Goal: Task Accomplishment & Management: Manage account settings

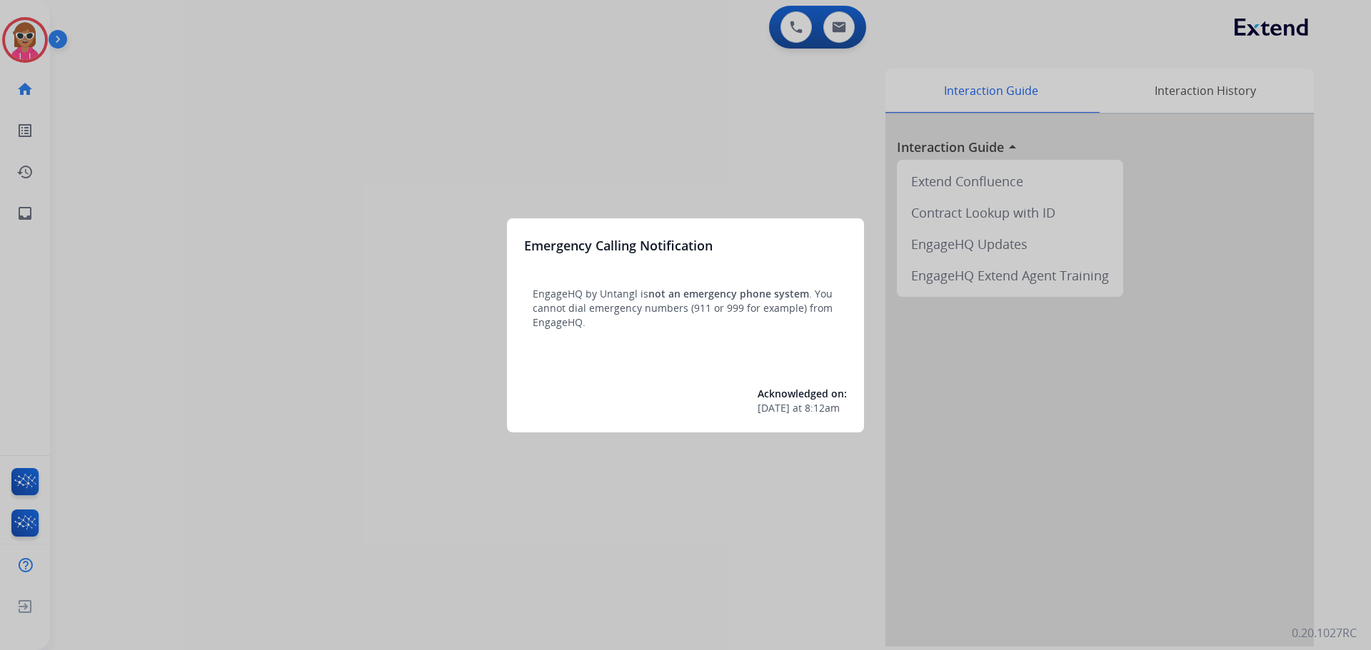
drag, startPoint x: 371, startPoint y: 222, endPoint x: 378, endPoint y: 218, distance: 8.0
click at [378, 218] on div at bounding box center [685, 325] width 1371 height 650
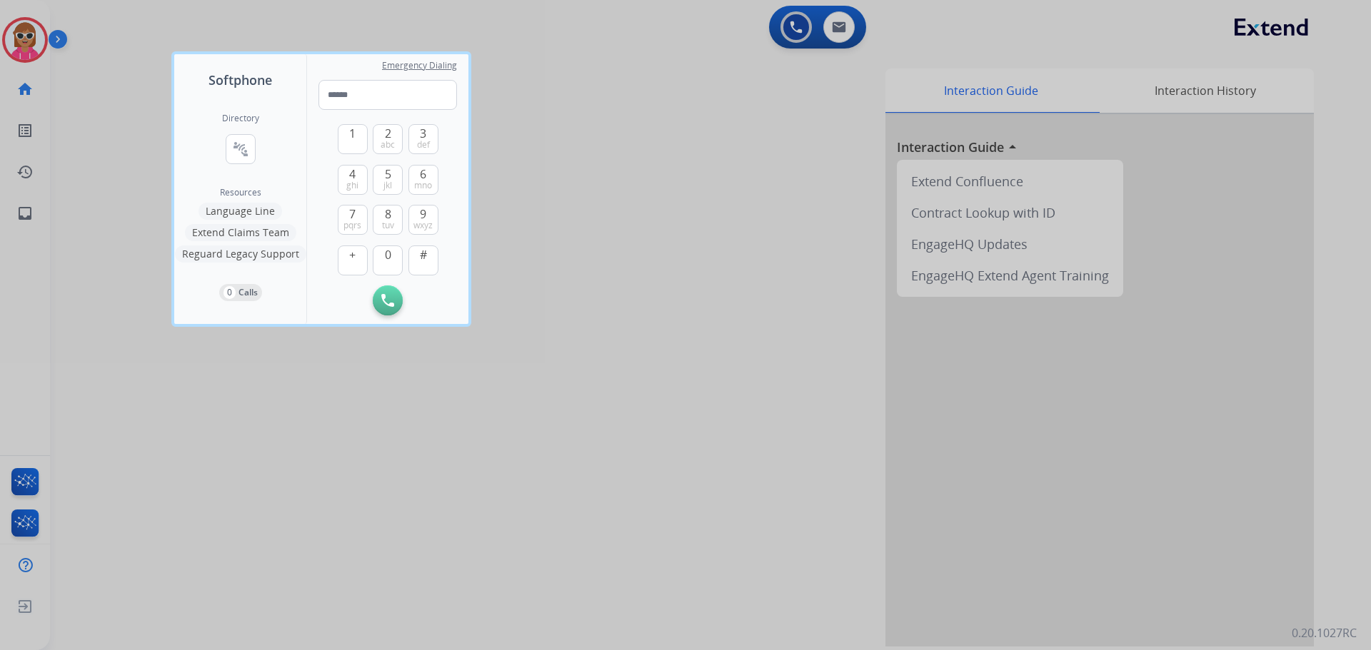
click at [35, 31] on div at bounding box center [685, 325] width 1371 height 650
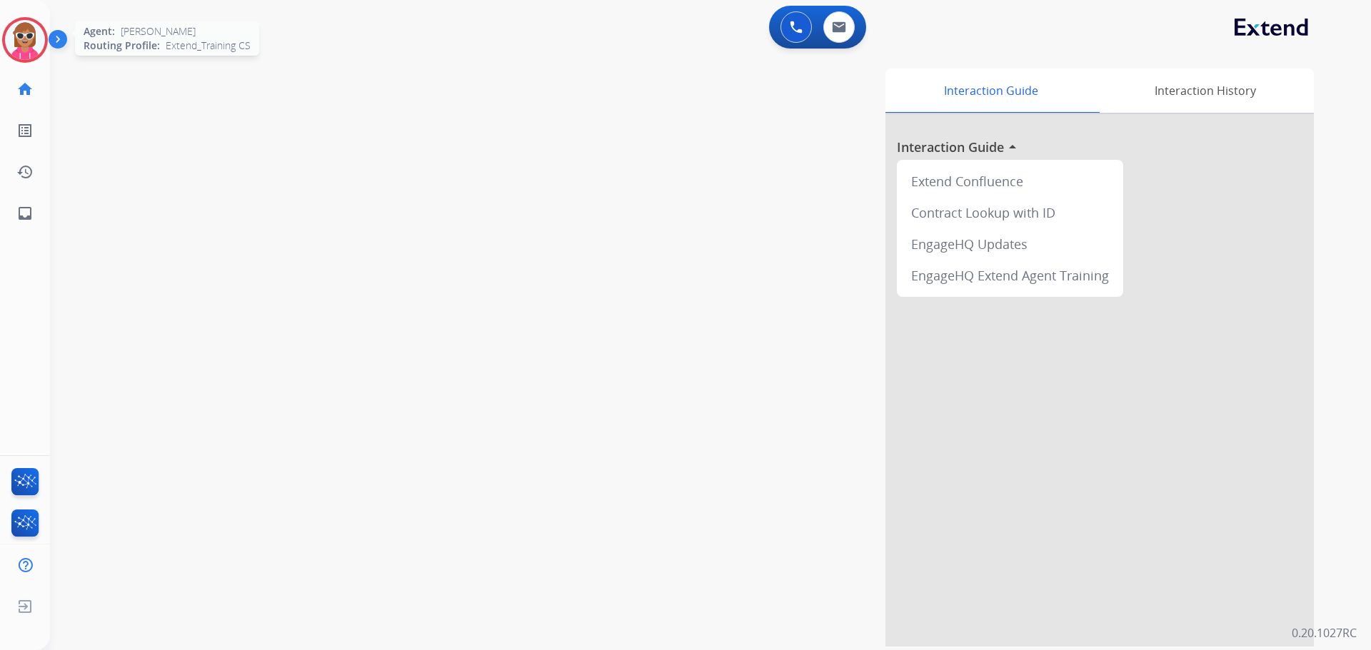
click at [39, 36] on img at bounding box center [25, 40] width 40 height 40
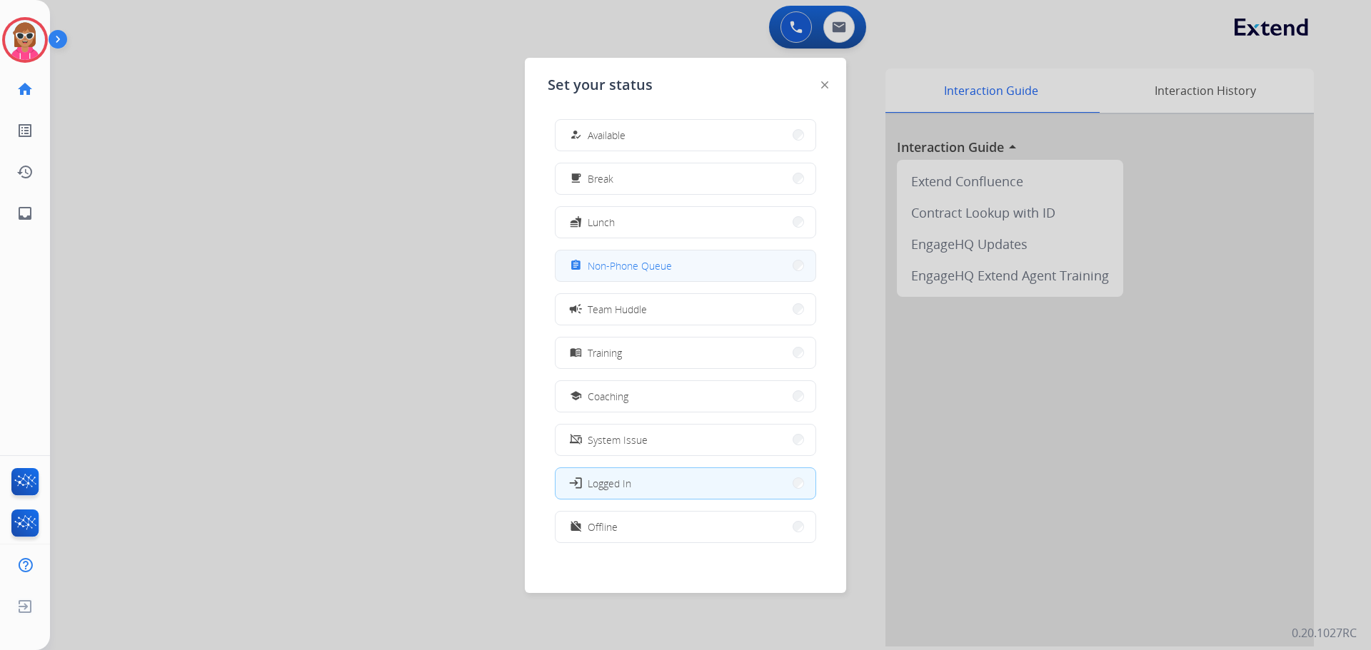
click at [682, 271] on button "assignment Non-Phone Queue" at bounding box center [685, 266] width 260 height 31
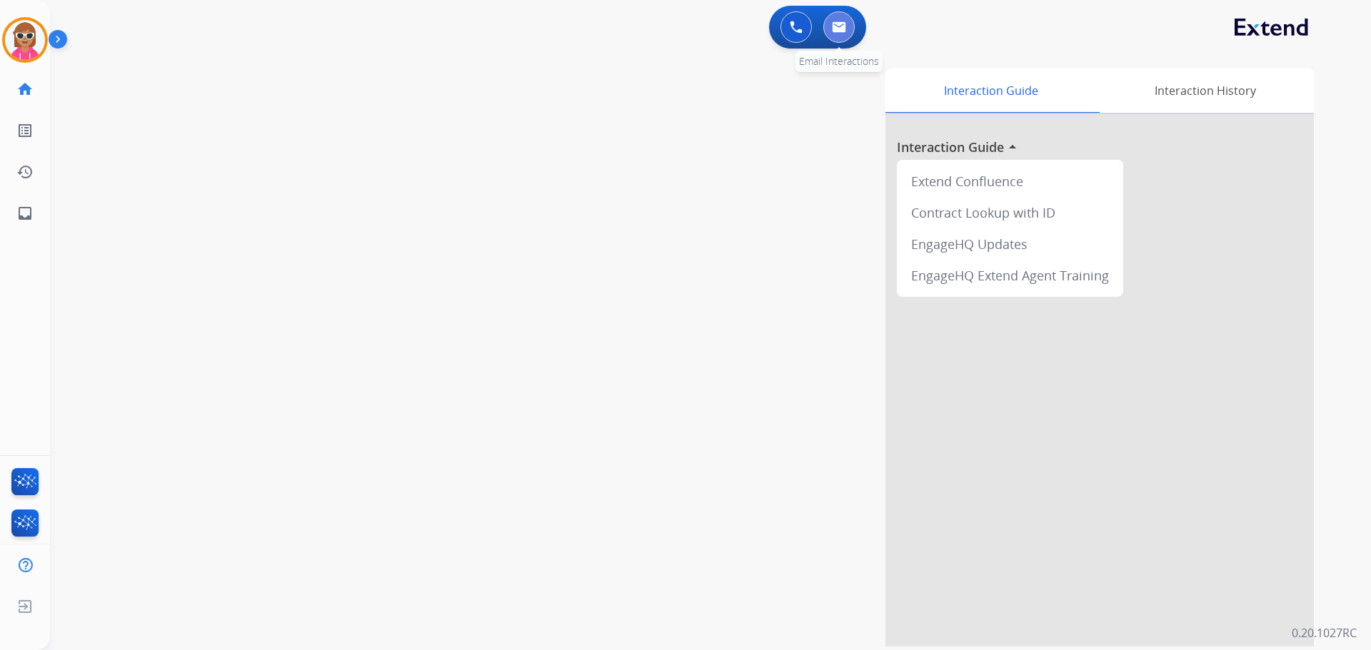
click at [838, 36] on button at bounding box center [838, 26] width 31 height 31
select select "**********"
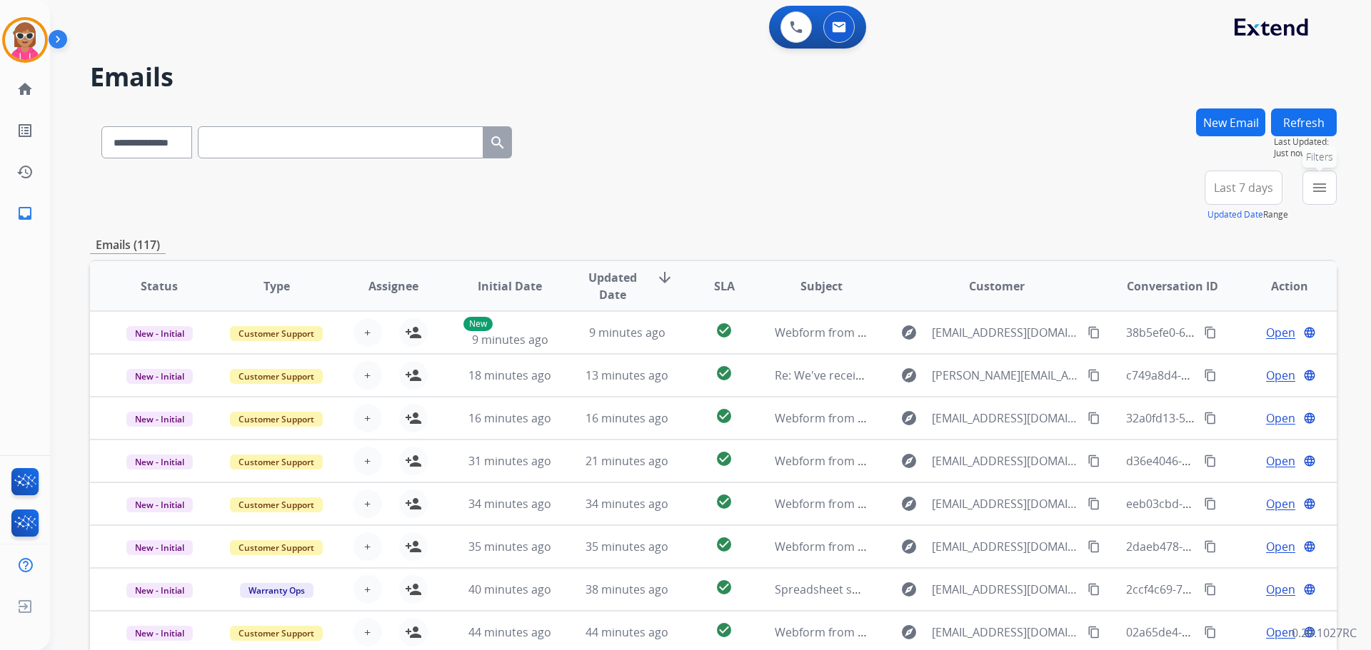
drag, startPoint x: 1331, startPoint y: 197, endPoint x: 1304, endPoint y: 203, distance: 27.2
click at [1332, 197] on button "menu Filters" at bounding box center [1319, 188] width 34 height 34
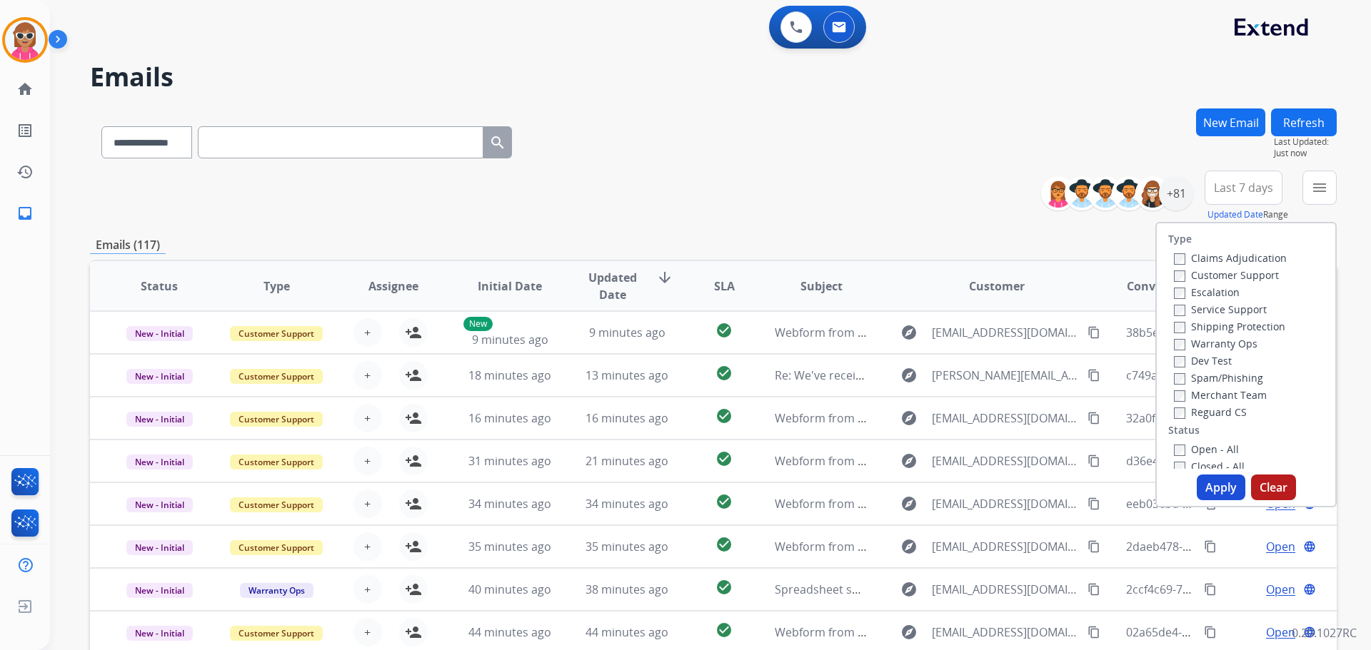
click at [1229, 277] on label "Customer Support" at bounding box center [1226, 275] width 105 height 14
drag, startPoint x: 1221, startPoint y: 329, endPoint x: 1215, endPoint y: 367, distance: 38.4
click at [1222, 331] on label "Shipping Protection" at bounding box center [1229, 327] width 111 height 14
click at [1207, 412] on label "Reguard CS" at bounding box center [1210, 412] width 73 height 14
click at [1197, 332] on label "Shipping Protection" at bounding box center [1229, 327] width 111 height 14
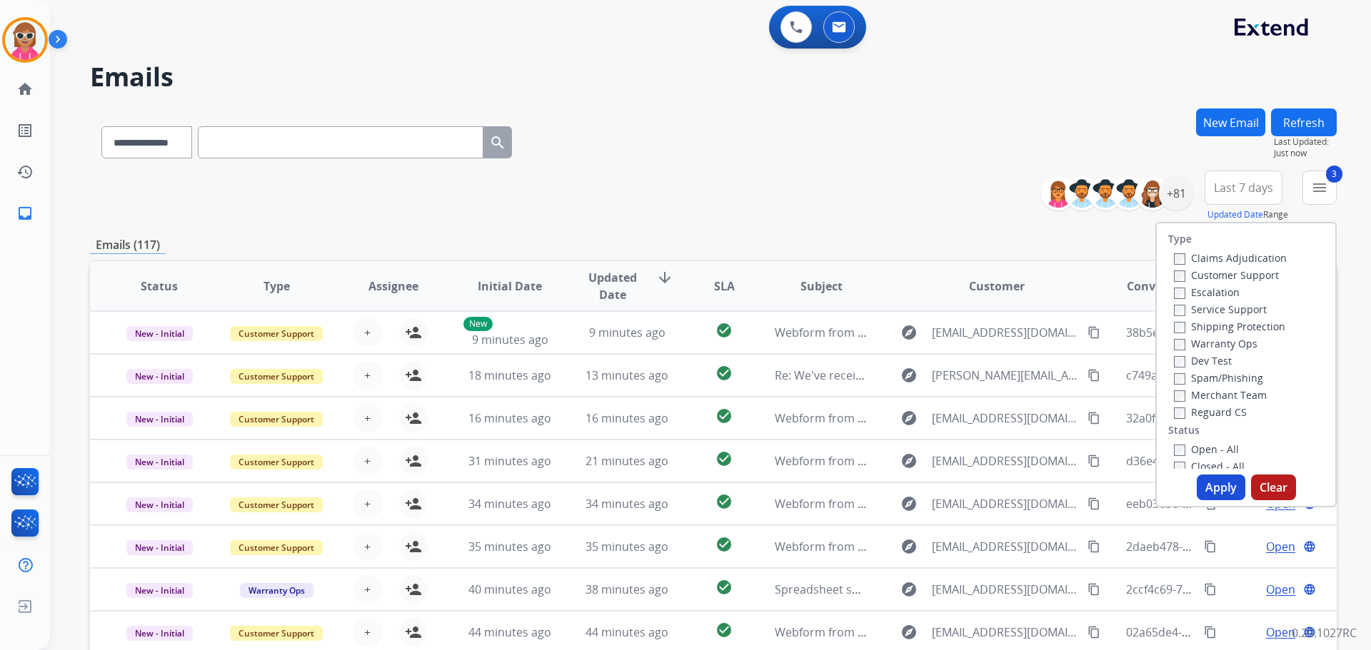
drag, startPoint x: 1198, startPoint y: 448, endPoint x: 1222, endPoint y: 488, distance: 46.8
click at [1199, 448] on label "Open - All" at bounding box center [1206, 450] width 65 height 14
click at [1220, 503] on div "Type Claims Adjudication Customer Support Escalation Service Support Shipping P…" at bounding box center [1245, 365] width 181 height 286
click at [1222, 490] on button "Apply" at bounding box center [1220, 488] width 49 height 26
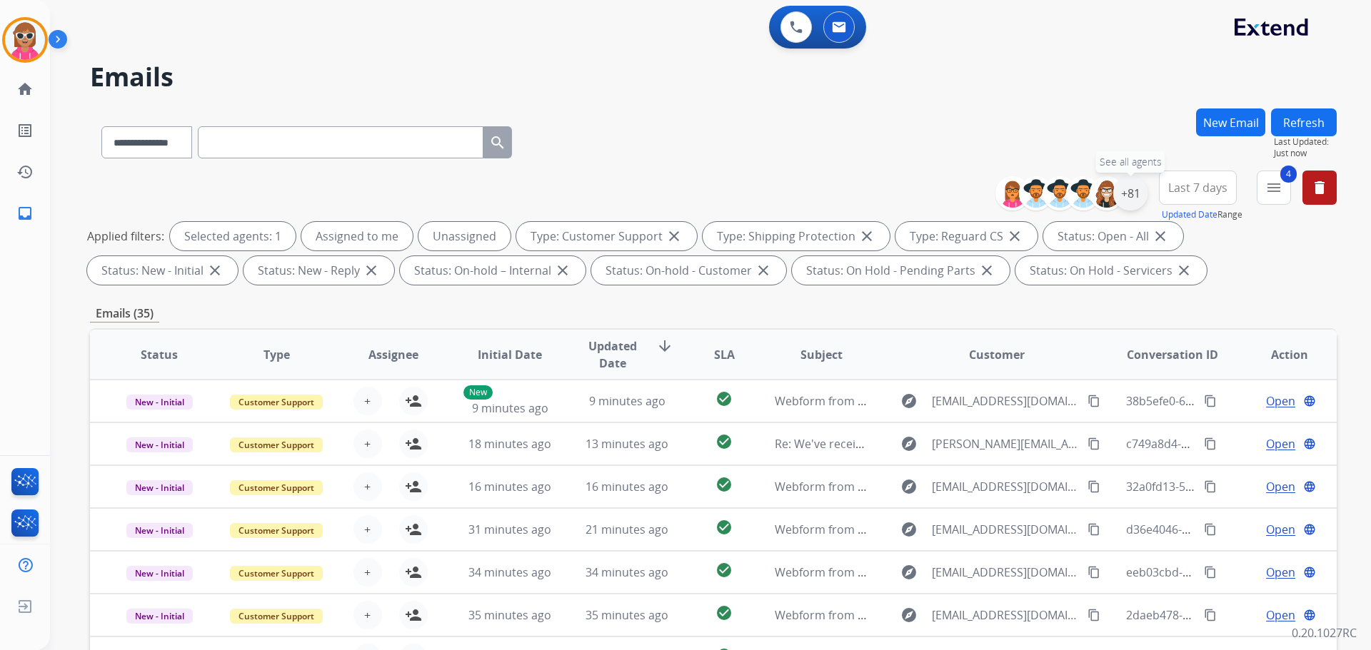
click at [1128, 203] on div "+81" at bounding box center [1130, 193] width 34 height 34
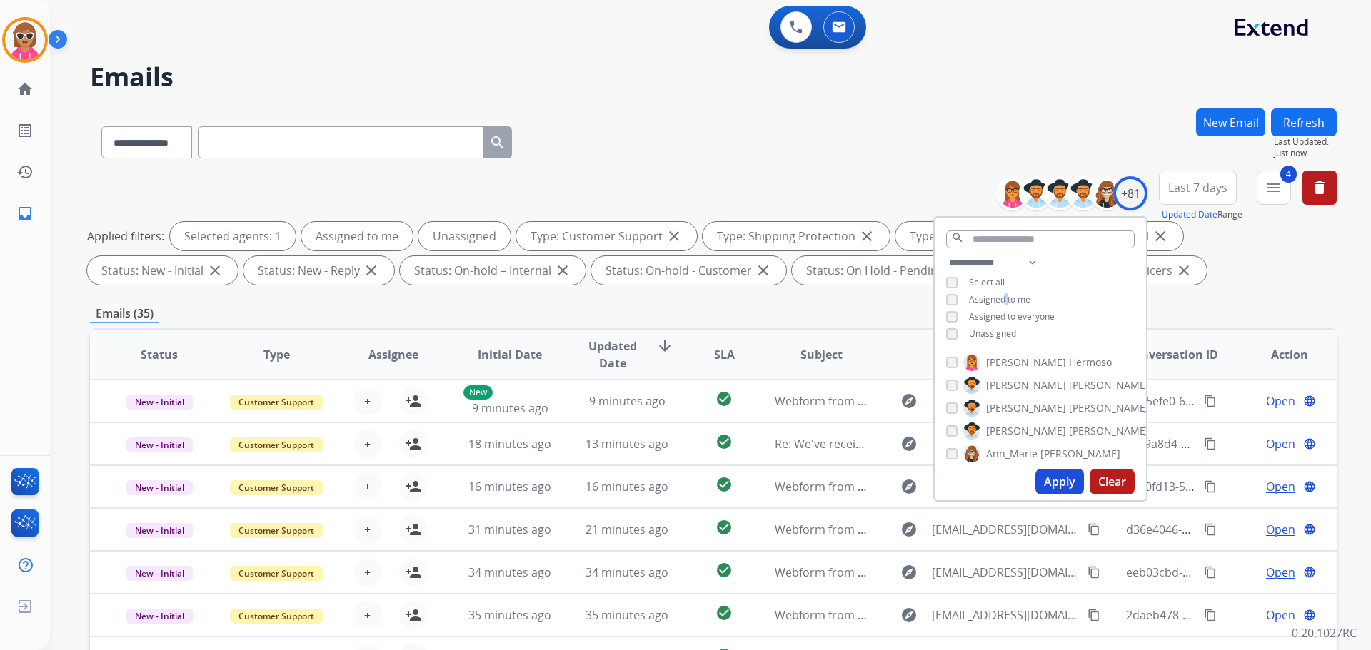
click at [1006, 298] on span "Assigned to me" at bounding box center [999, 299] width 61 height 12
click at [1047, 488] on button "Apply" at bounding box center [1059, 482] width 49 height 26
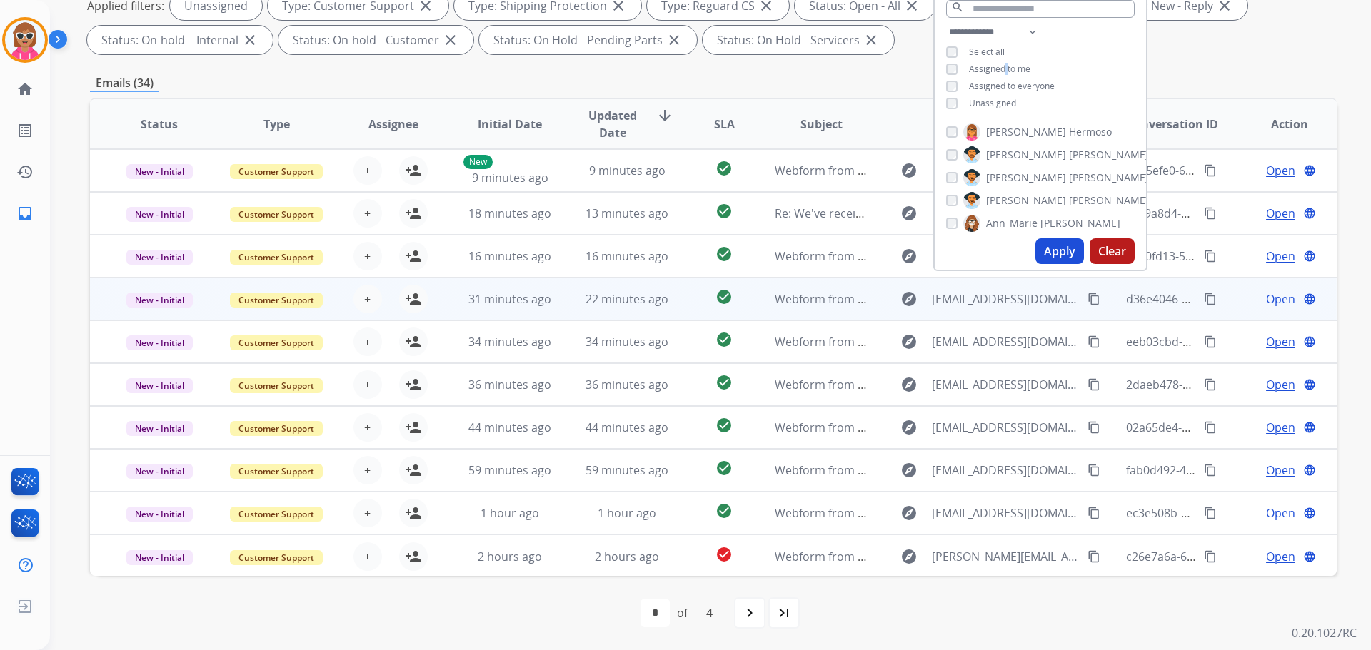
scroll to position [1, 0]
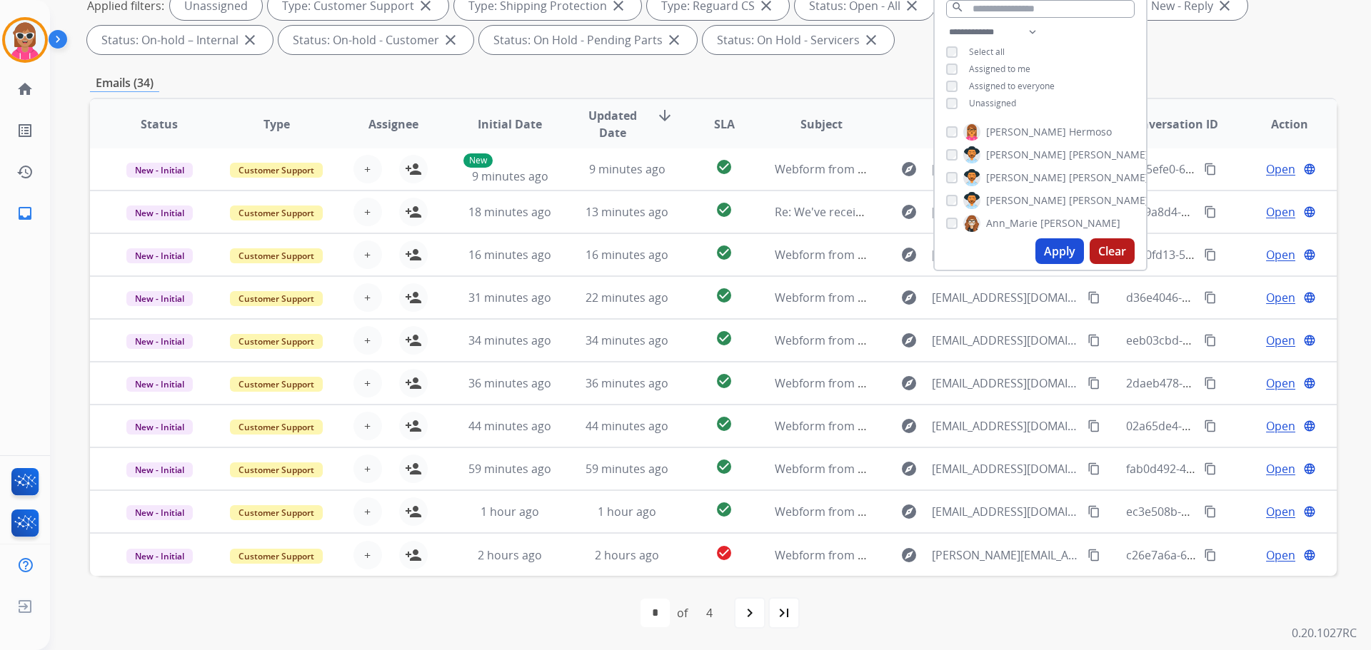
drag, startPoint x: 757, startPoint y: 622, endPoint x: 764, endPoint y: 647, distance: 26.0
click at [755, 625] on div "navigate_next" at bounding box center [749, 613] width 31 height 31
select select "*"
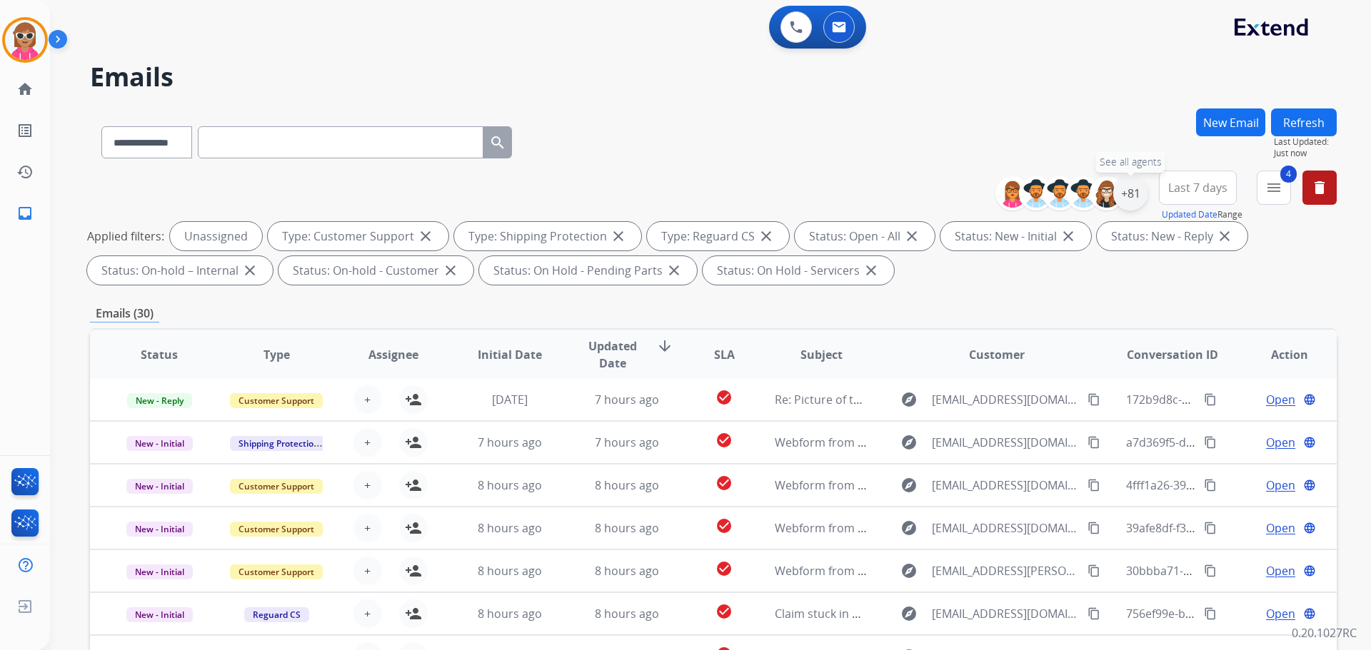
click at [1127, 198] on div "+81" at bounding box center [1130, 193] width 34 height 34
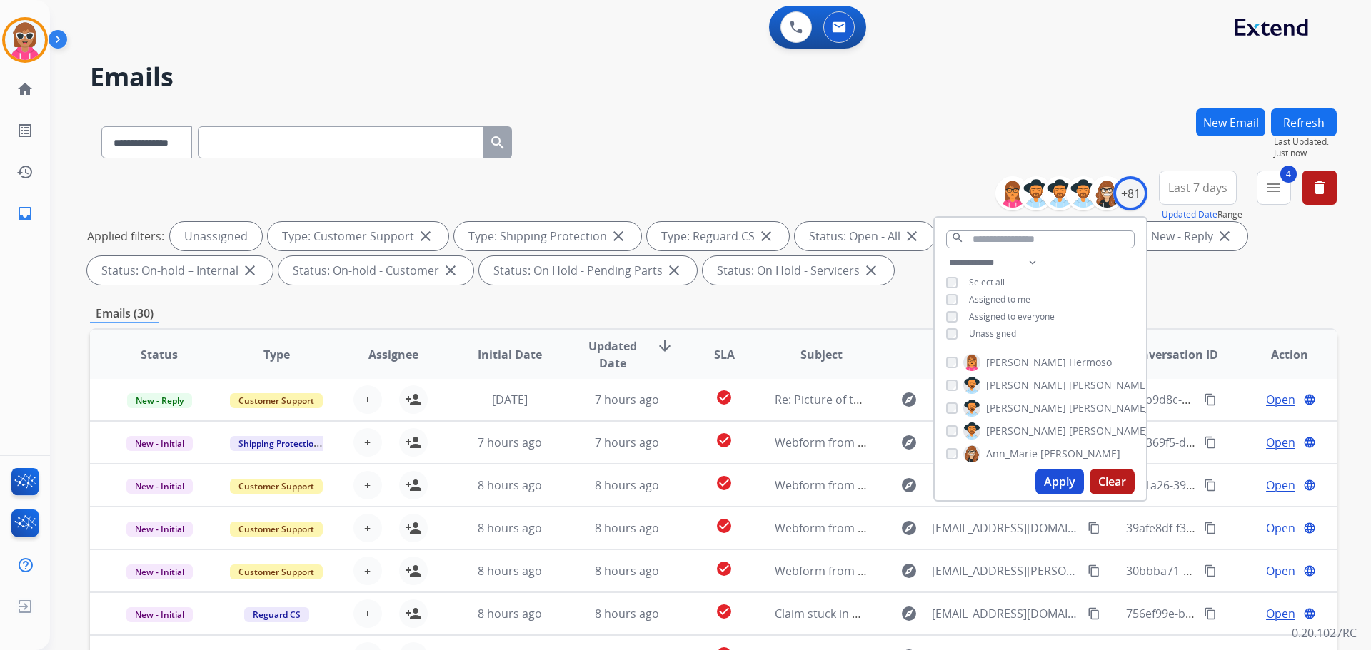
click at [1316, 120] on button "Refresh" at bounding box center [1304, 123] width 66 height 28
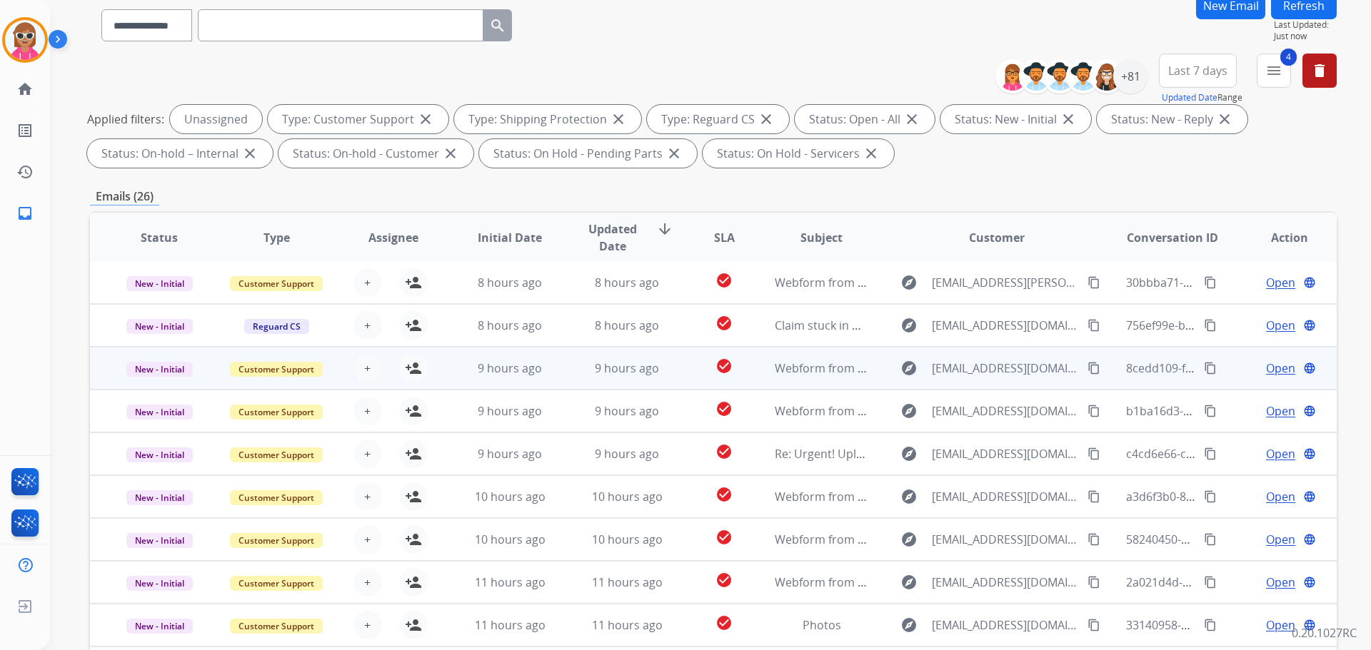
scroll to position [231, 0]
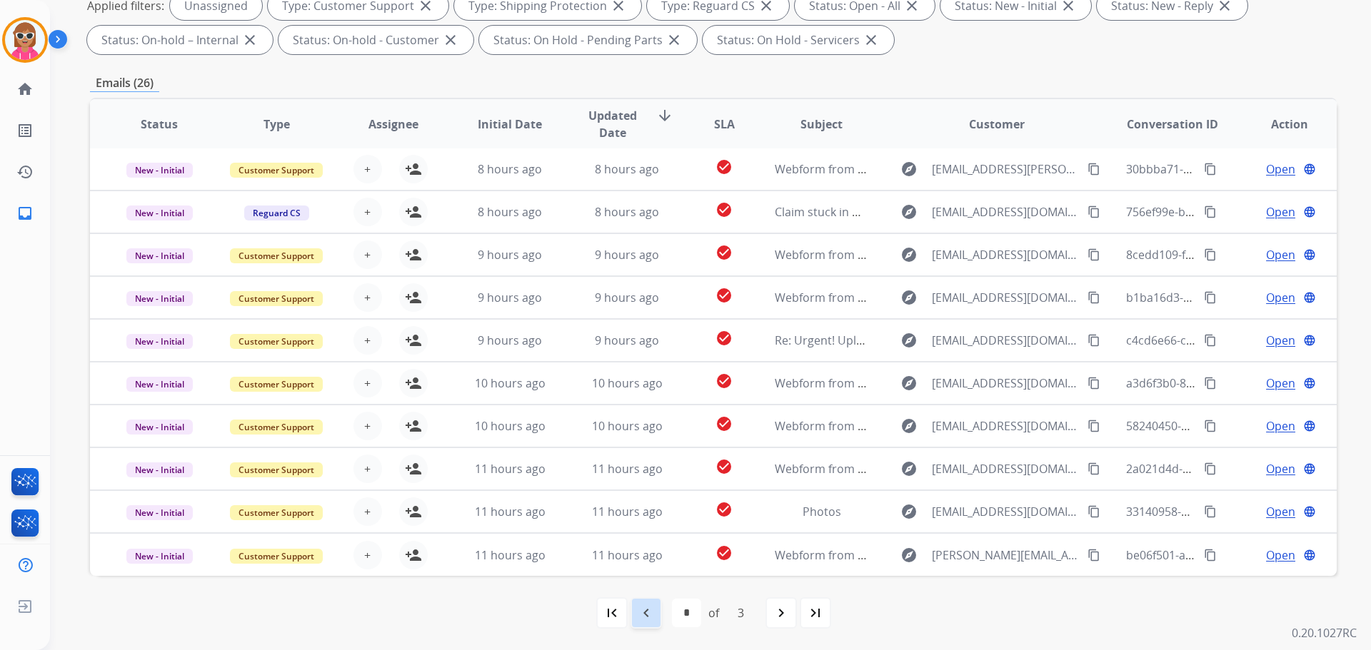
click at [640, 598] on div "navigate_before" at bounding box center [645, 613] width 31 height 31
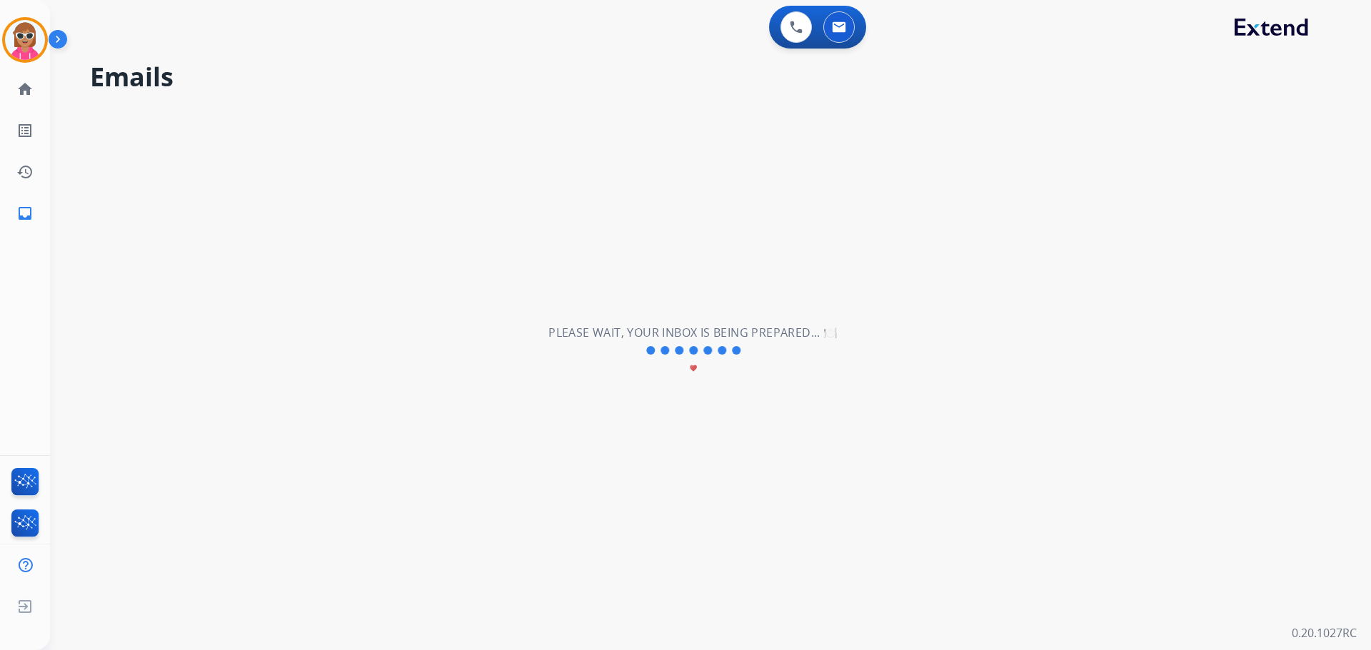
scroll to position [0, 0]
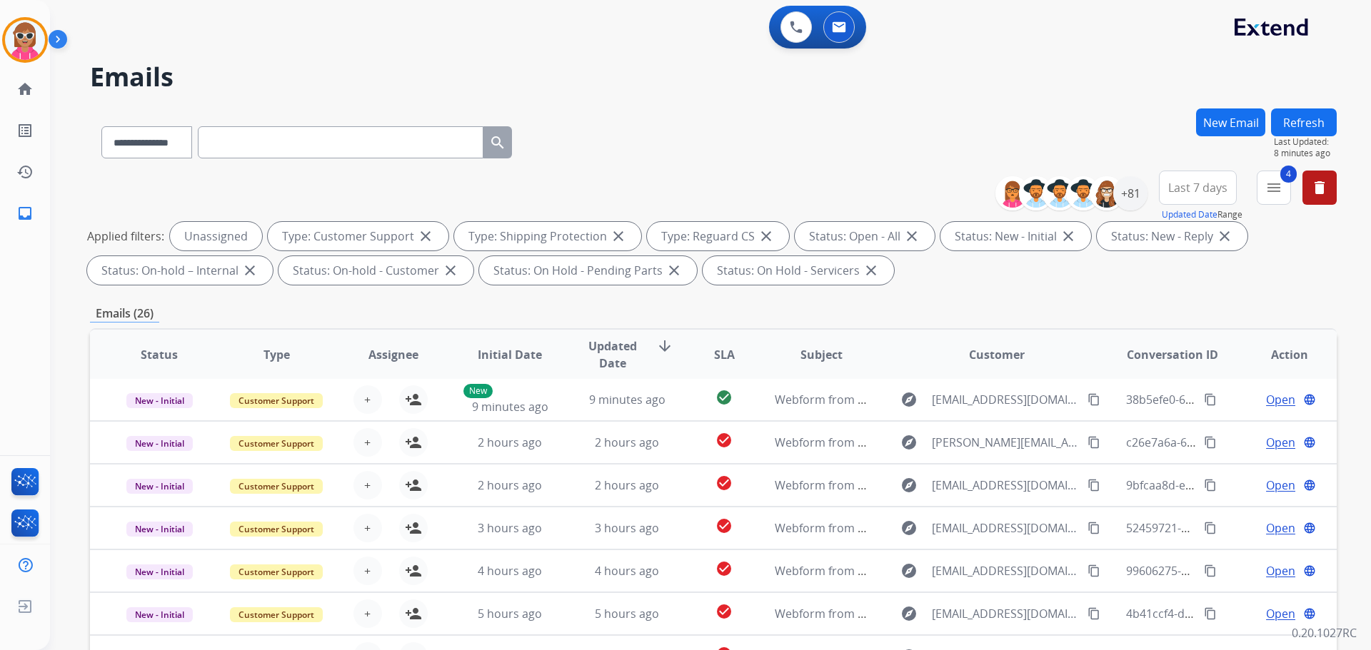
drag, startPoint x: 1301, startPoint y: 118, endPoint x: 1298, endPoint y: 126, distance: 9.0
click at [1301, 122] on button "Refresh" at bounding box center [1304, 123] width 66 height 28
click at [1284, 130] on button "Refresh" at bounding box center [1304, 123] width 66 height 28
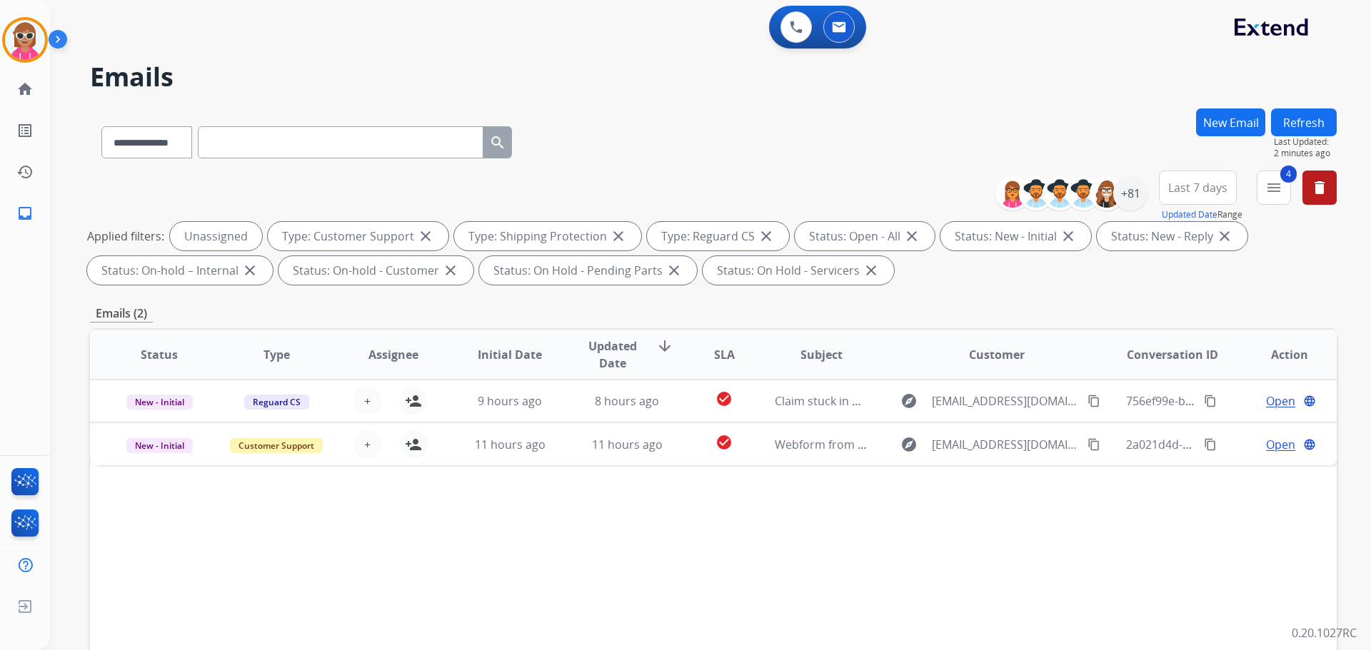
drag, startPoint x: 897, startPoint y: 485, endPoint x: 904, endPoint y: 476, distance: 11.7
click at [894, 486] on div "Status Type Assignee Initial Date Updated Date arrow_downward SLA Subject Custo…" at bounding box center [713, 567] width 1246 height 478
drag, startPoint x: 1301, startPoint y: 128, endPoint x: 1296, endPoint y: 135, distance: 8.7
click at [1297, 135] on button "Refresh" at bounding box center [1304, 123] width 66 height 28
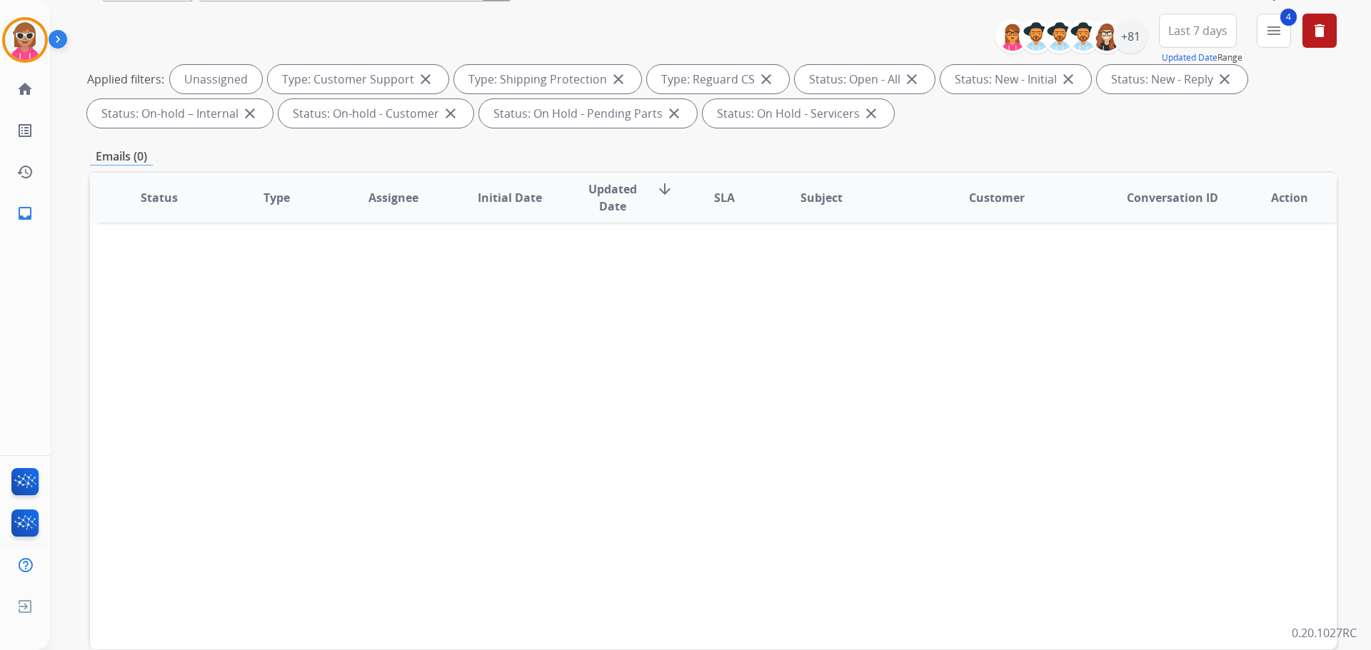
scroll to position [231, 0]
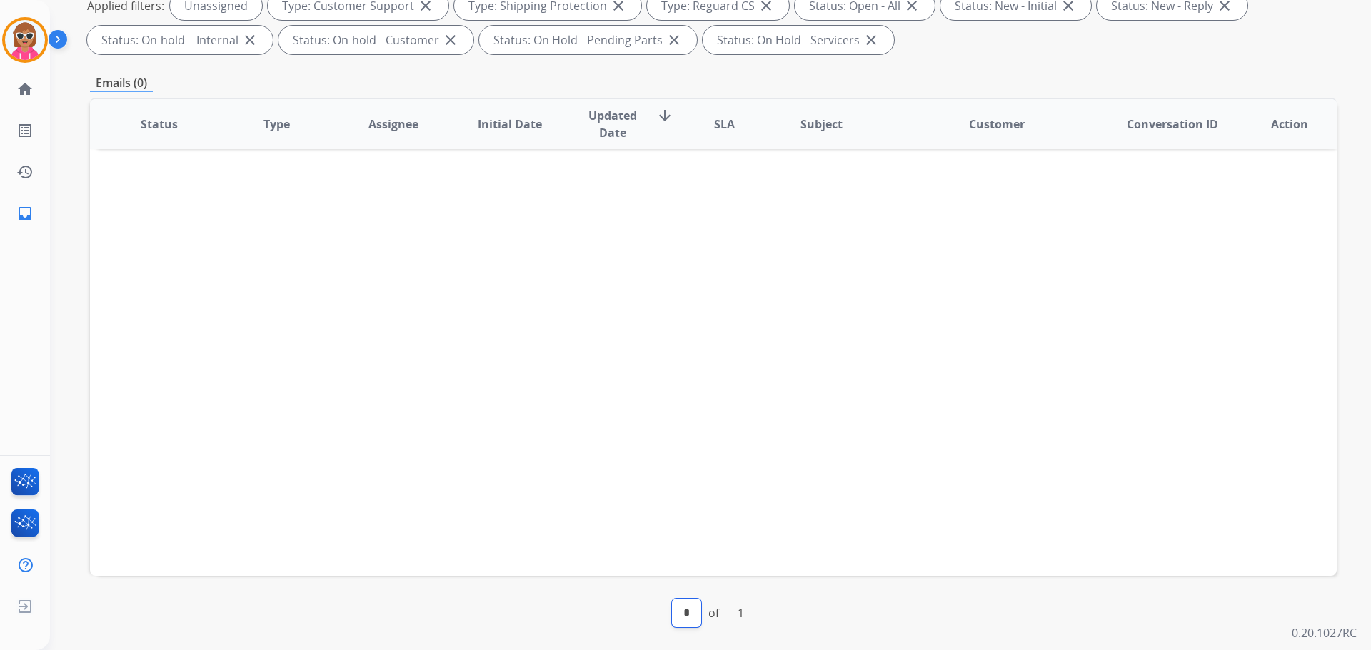
click at [700, 607] on select "*" at bounding box center [686, 613] width 29 height 29
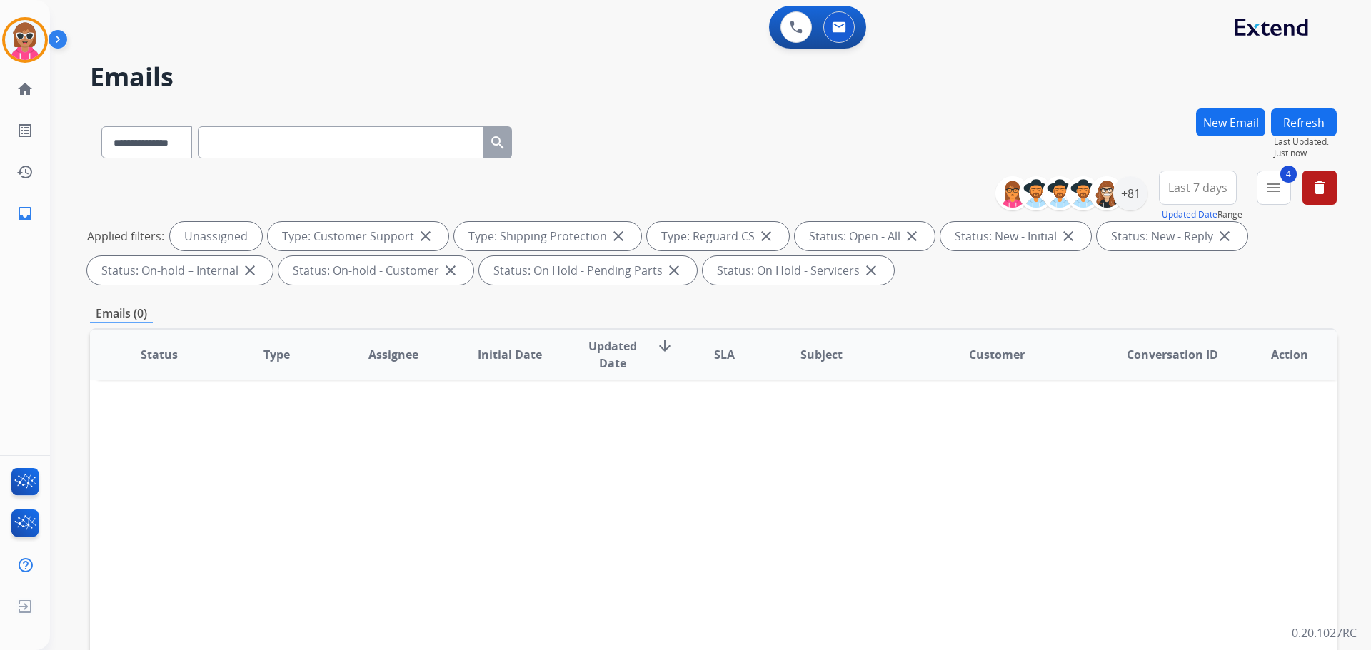
click at [1286, 114] on button "Refresh" at bounding box center [1304, 123] width 66 height 28
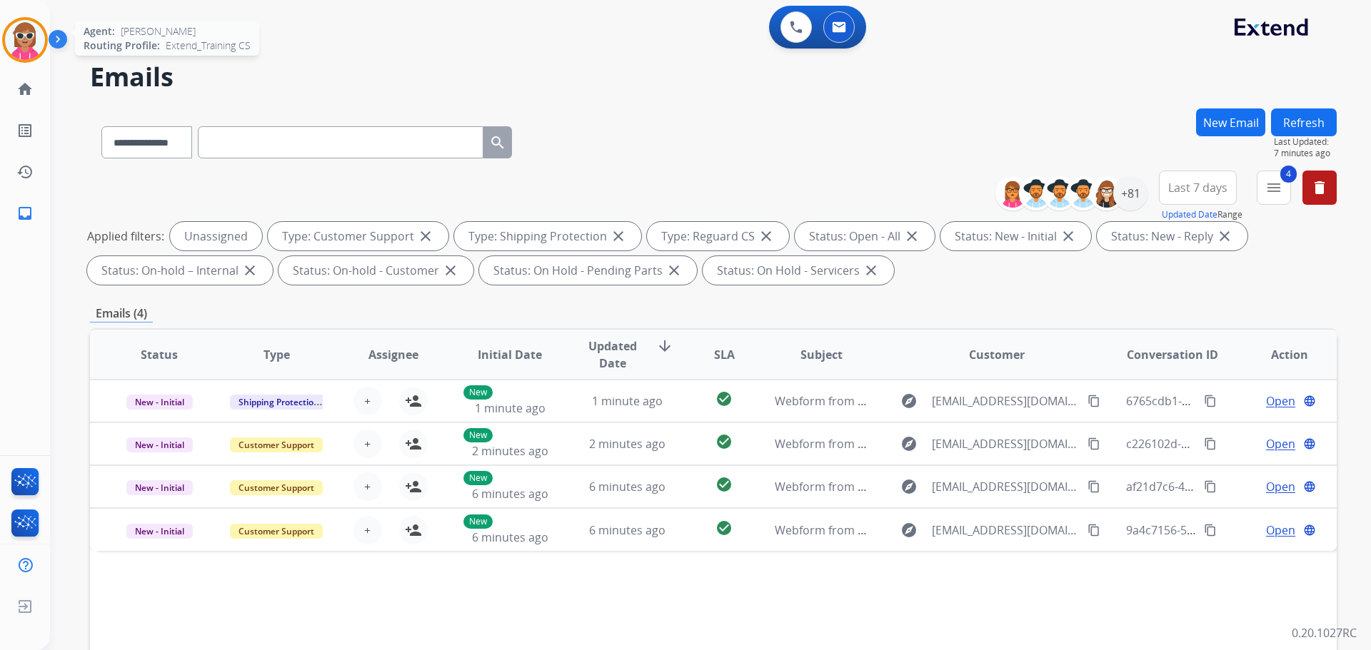
click at [34, 54] on img at bounding box center [25, 40] width 40 height 40
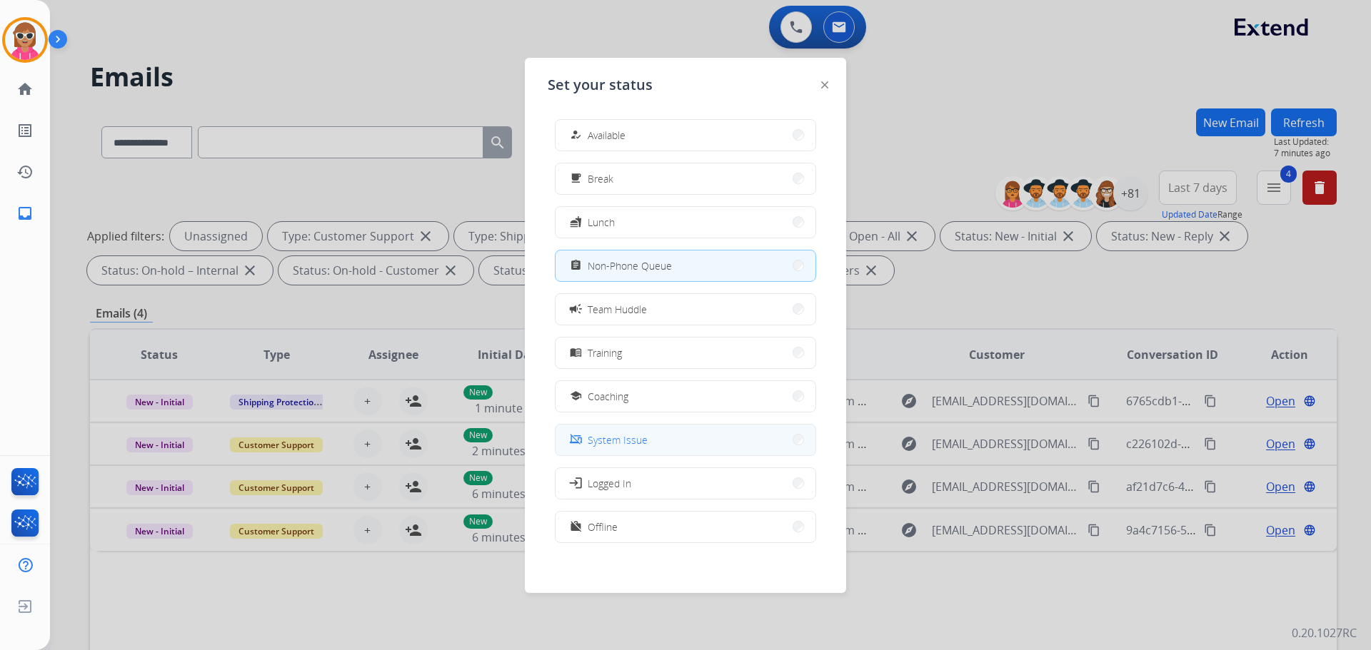
scroll to position [4, 0]
click at [614, 545] on div "how_to_reg Available free_breakfast Break fastfood Lunch assignment Non-Phone Q…" at bounding box center [686, 333] width 276 height 450
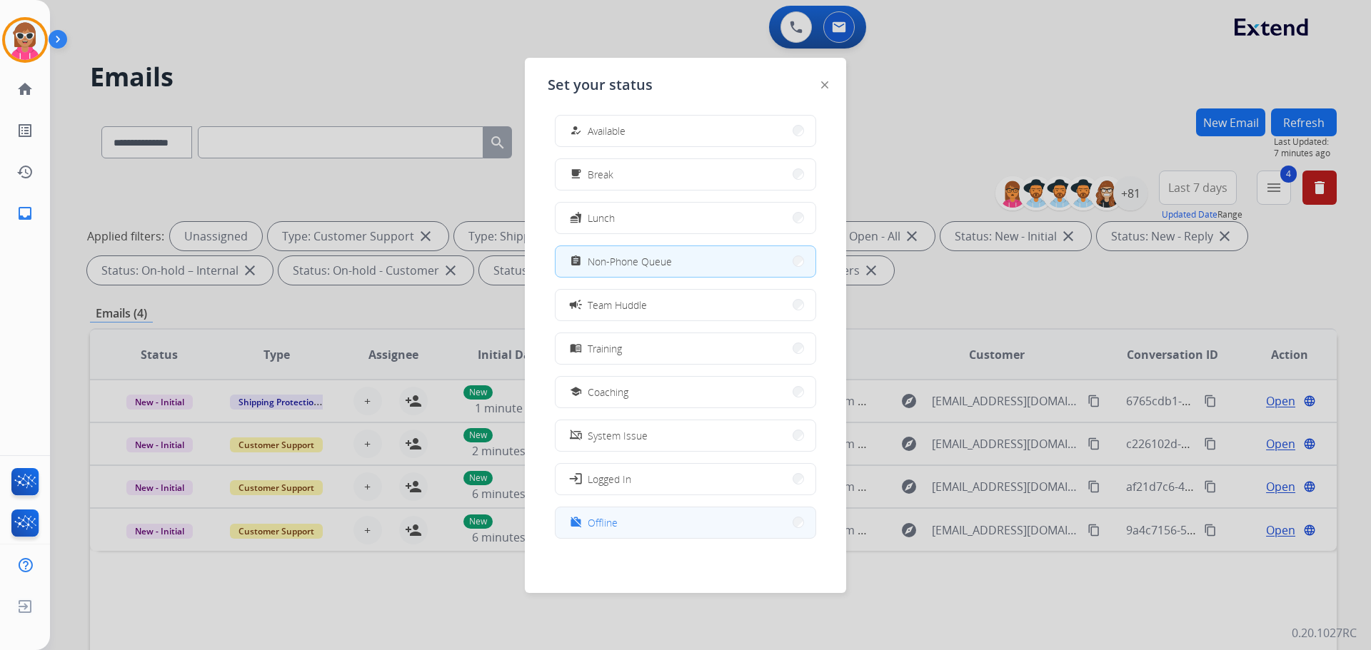
click at [627, 519] on button "work_off Offline" at bounding box center [685, 523] width 260 height 31
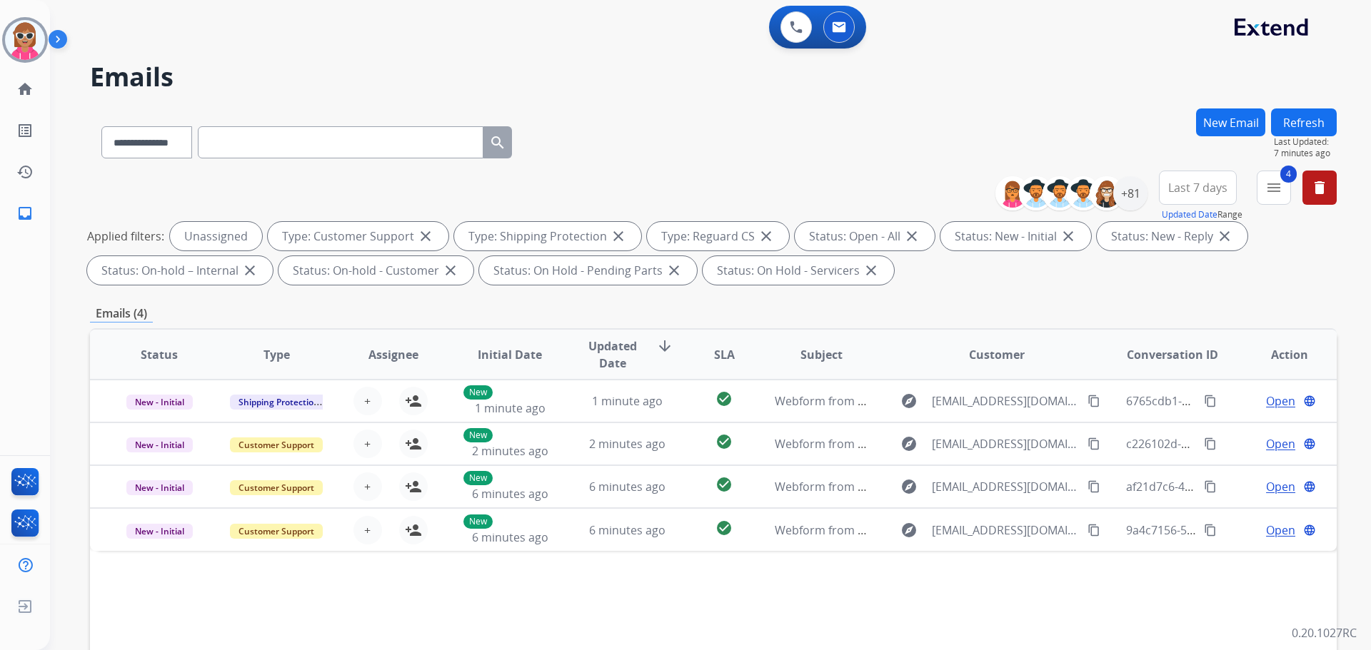
click at [624, 91] on div "**********" at bounding box center [693, 376] width 1286 height 650
